Goal: Task Accomplishment & Management: Use online tool/utility

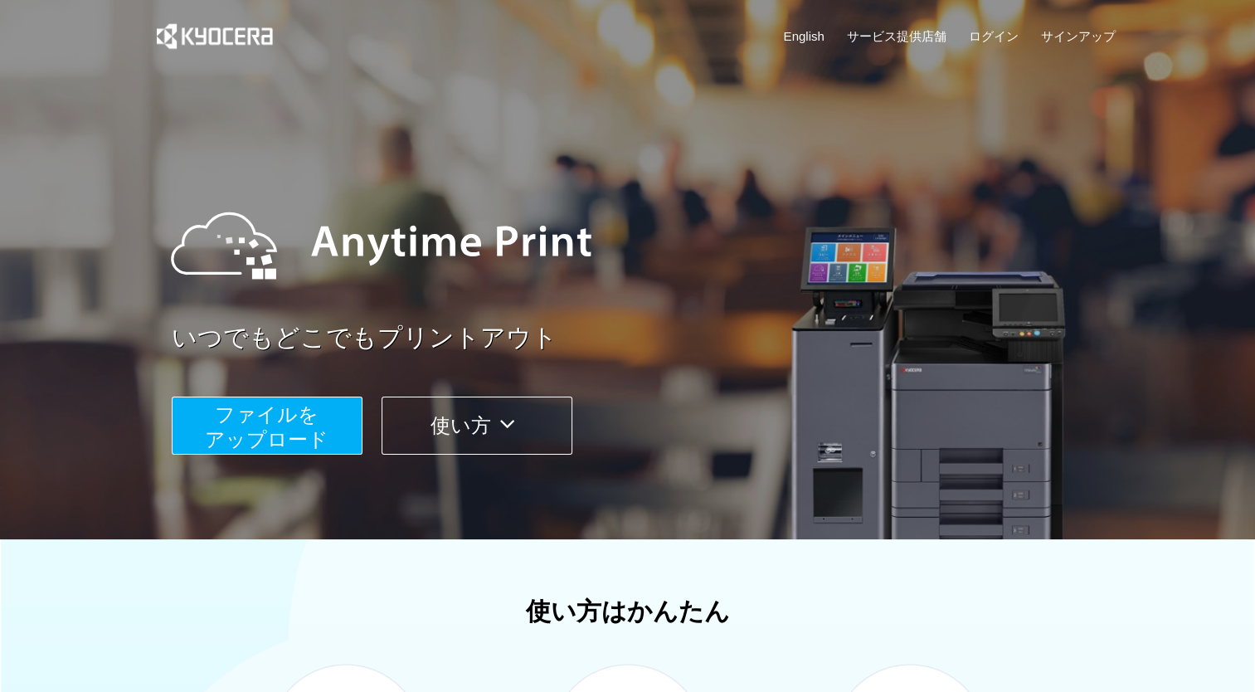
click at [320, 430] on span "ファイルを ​​アップロード" at bounding box center [267, 426] width 124 height 47
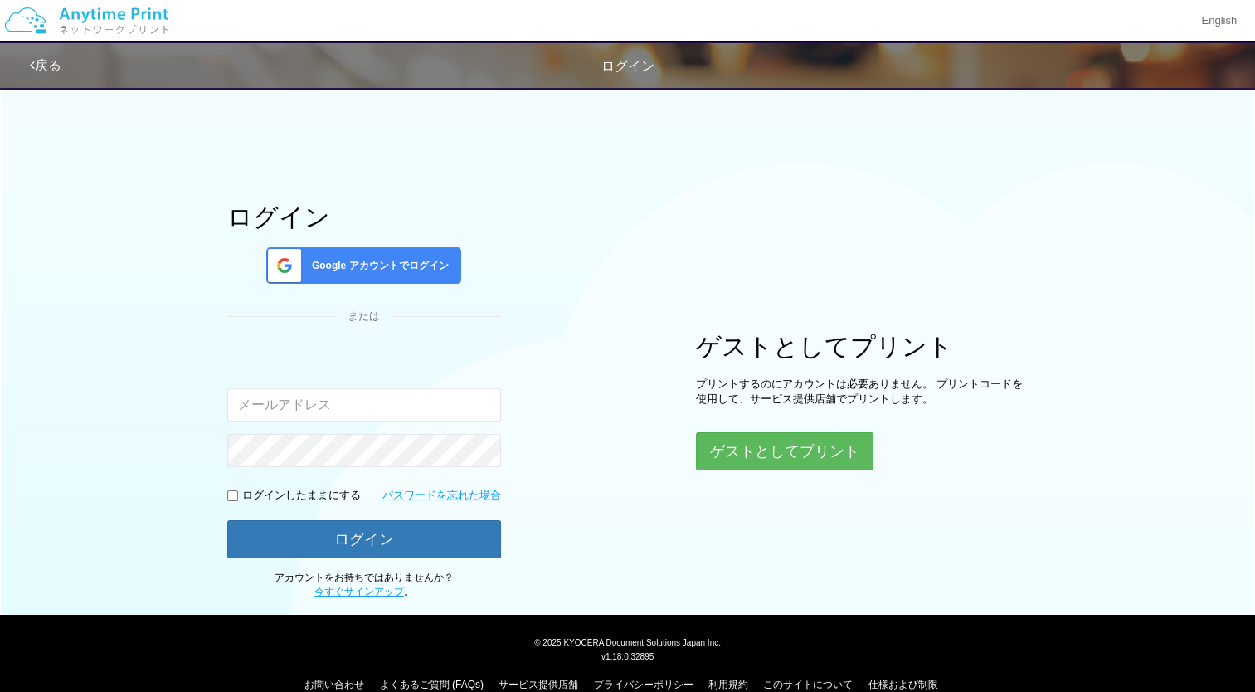
click at [421, 275] on div "Google アカウントでログイン" at bounding box center [363, 265] width 195 height 37
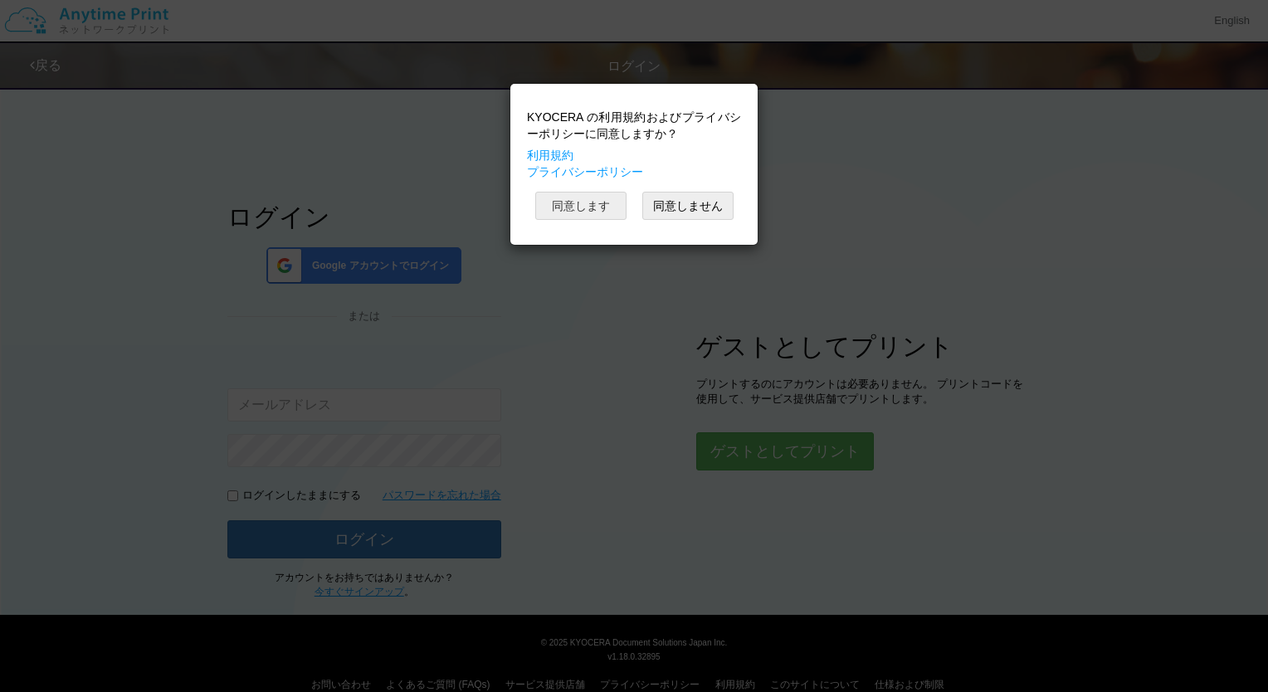
click at [596, 202] on button "同意します" at bounding box center [580, 206] width 91 height 28
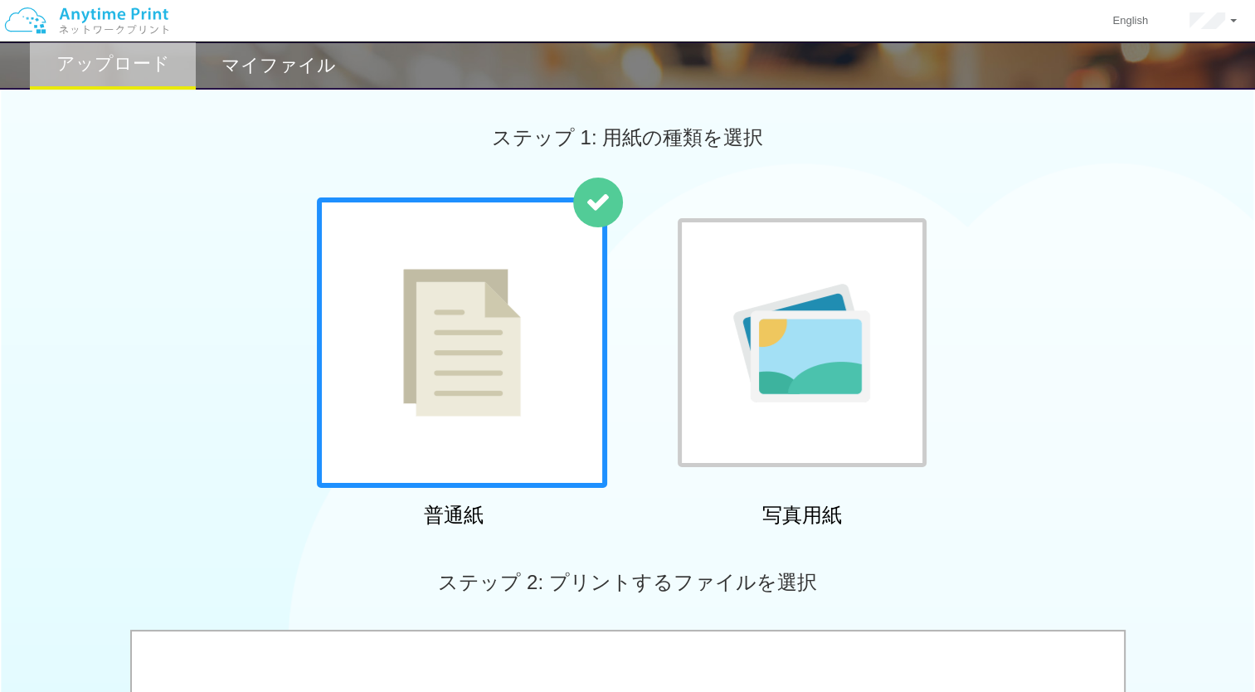
click at [509, 384] on img at bounding box center [462, 343] width 118 height 148
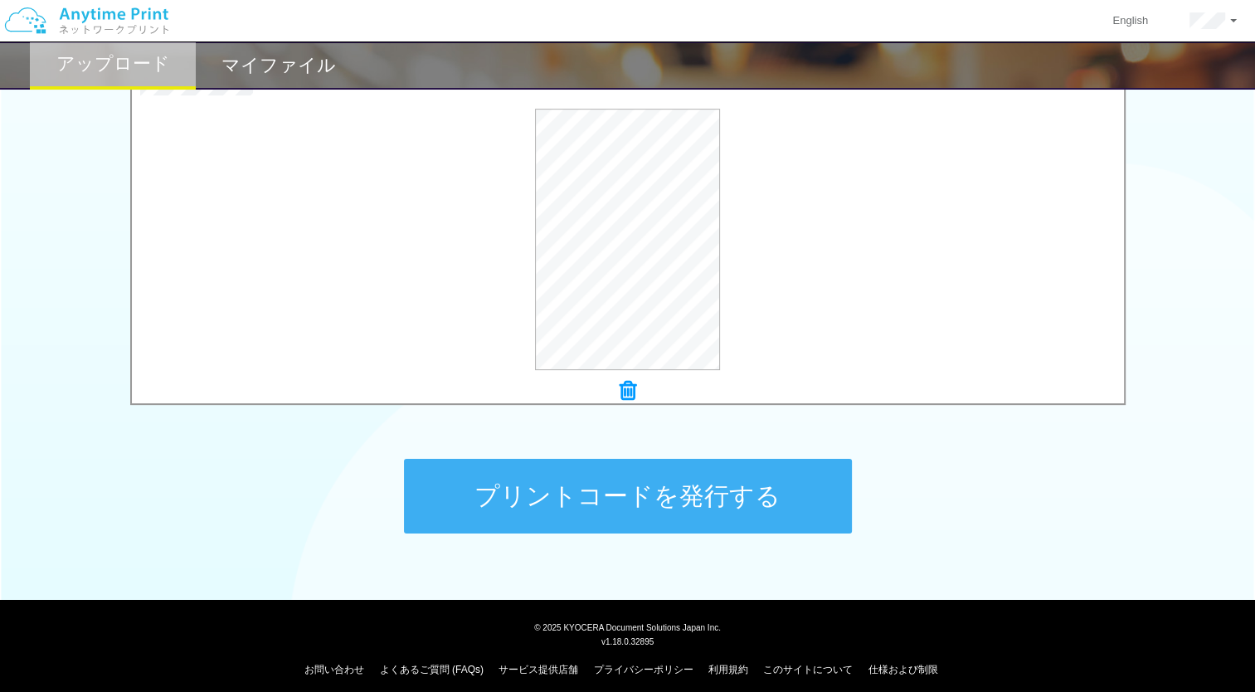
scroll to position [569, 0]
